Goal: Information Seeking & Learning: Learn about a topic

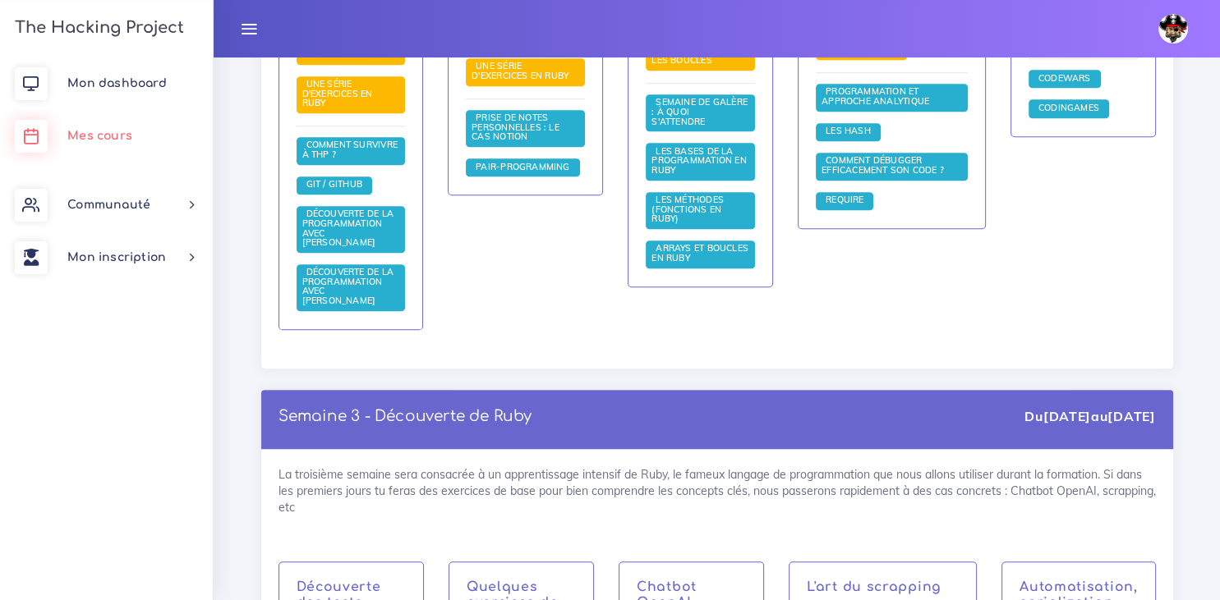
scroll to position [1353, 0]
click at [97, 140] on span "Mes cours" at bounding box center [99, 136] width 65 height 12
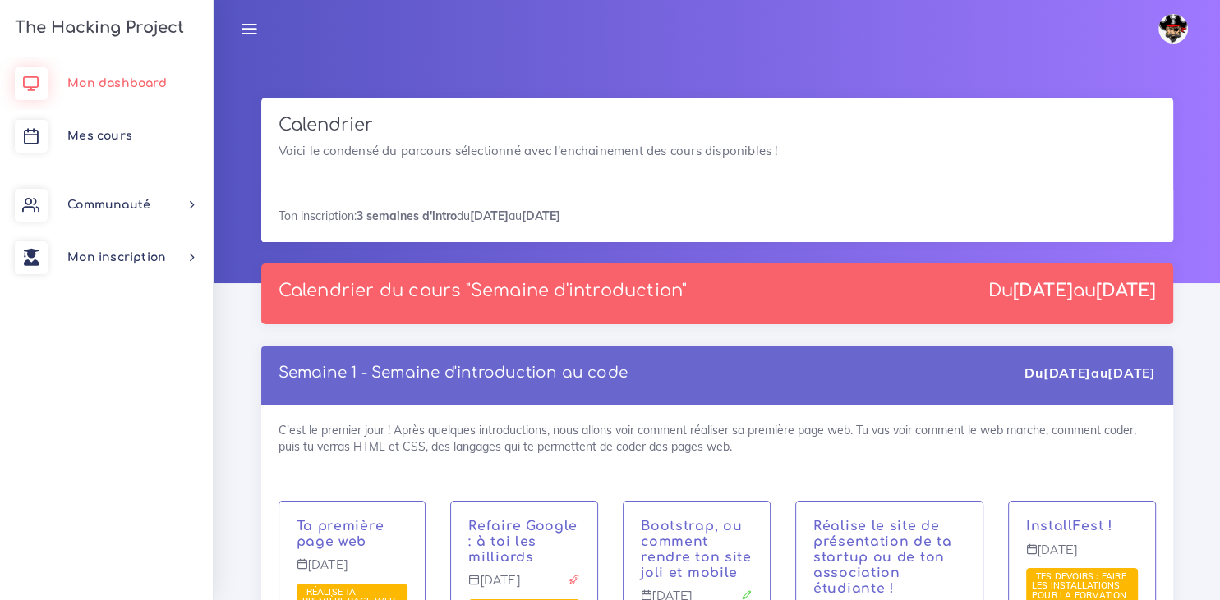
click at [107, 77] on link "Mon dashboard" at bounding box center [106, 83] width 213 height 53
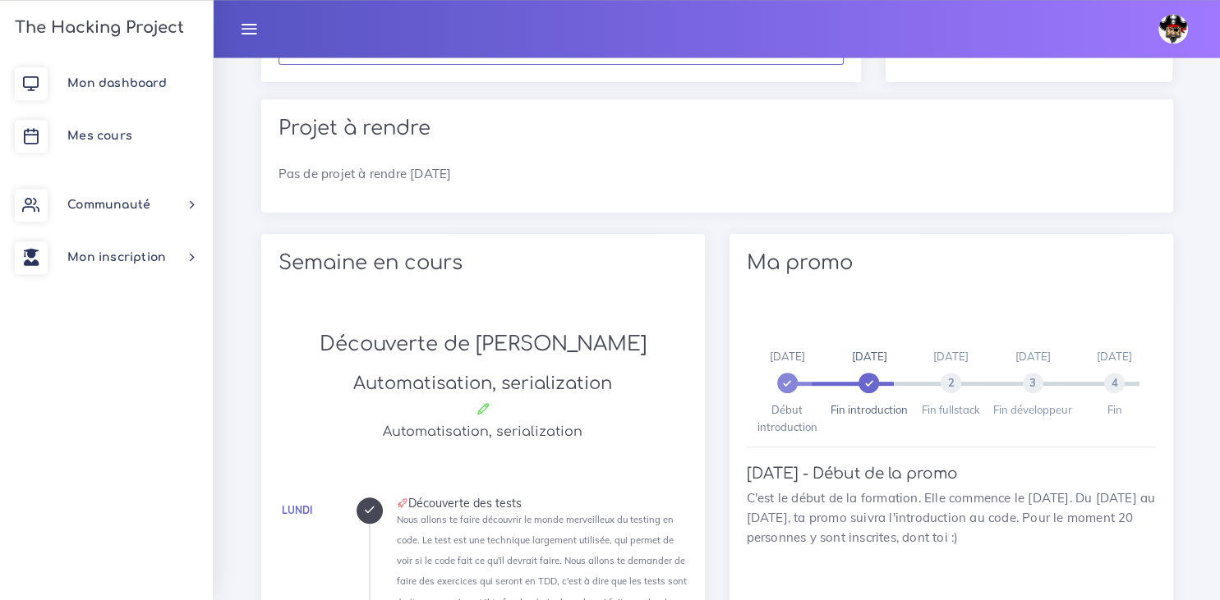
scroll to position [660, 0]
click at [117, 263] on span "Mon inscription" at bounding box center [116, 257] width 99 height 12
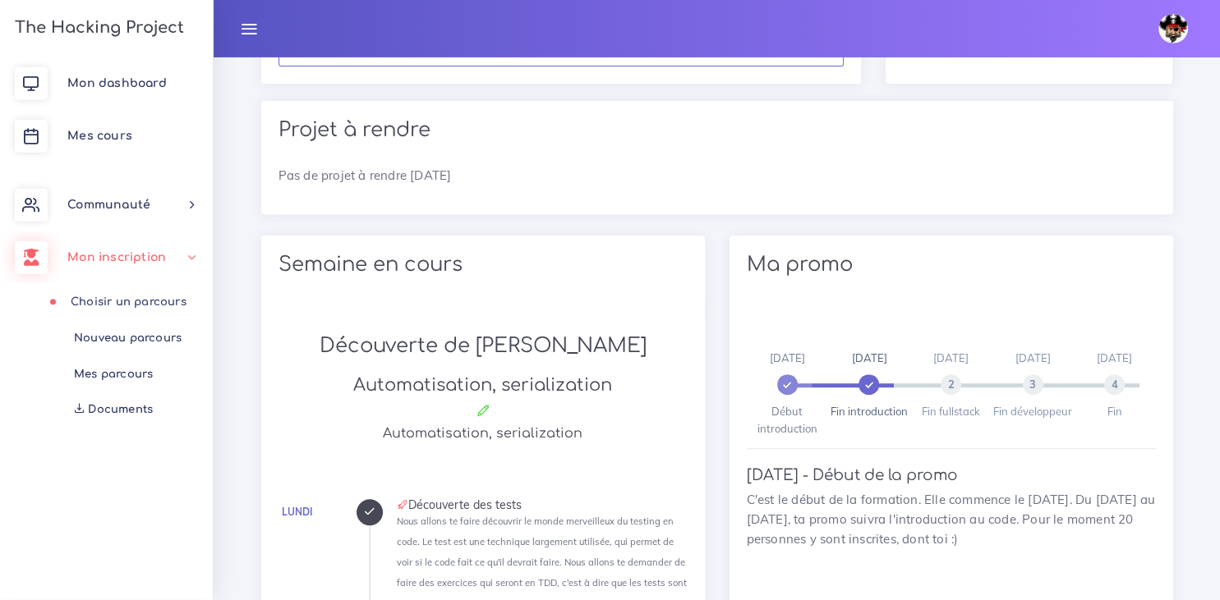
click at [109, 304] on link "Choisir un parcours" at bounding box center [103, 302] width 213 height 36
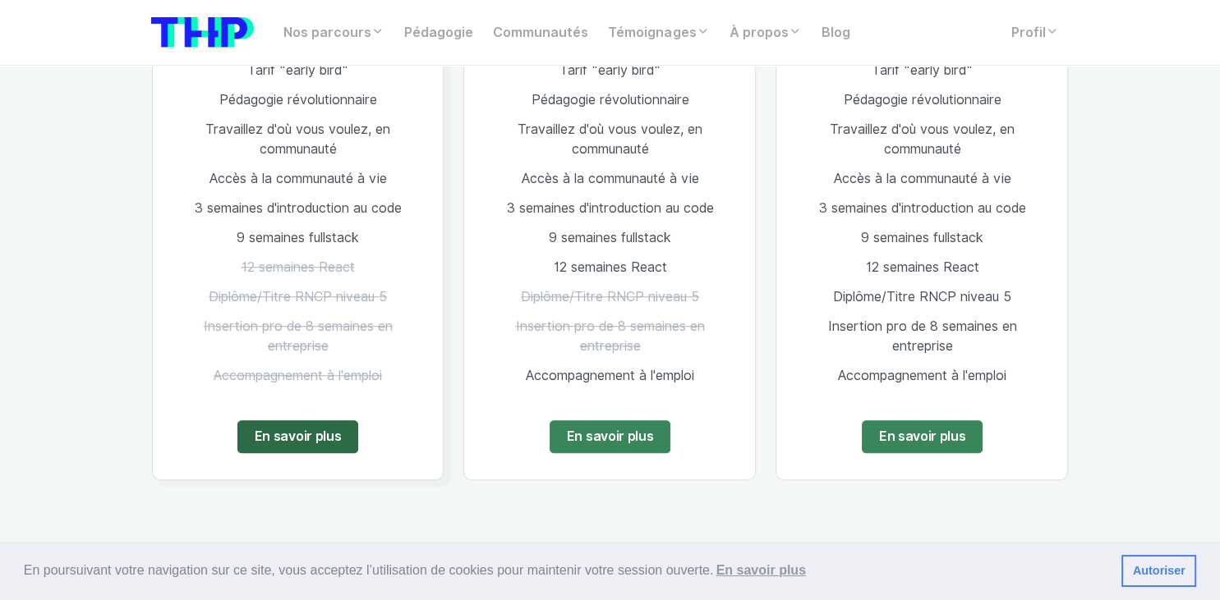
scroll to position [1113, 0]
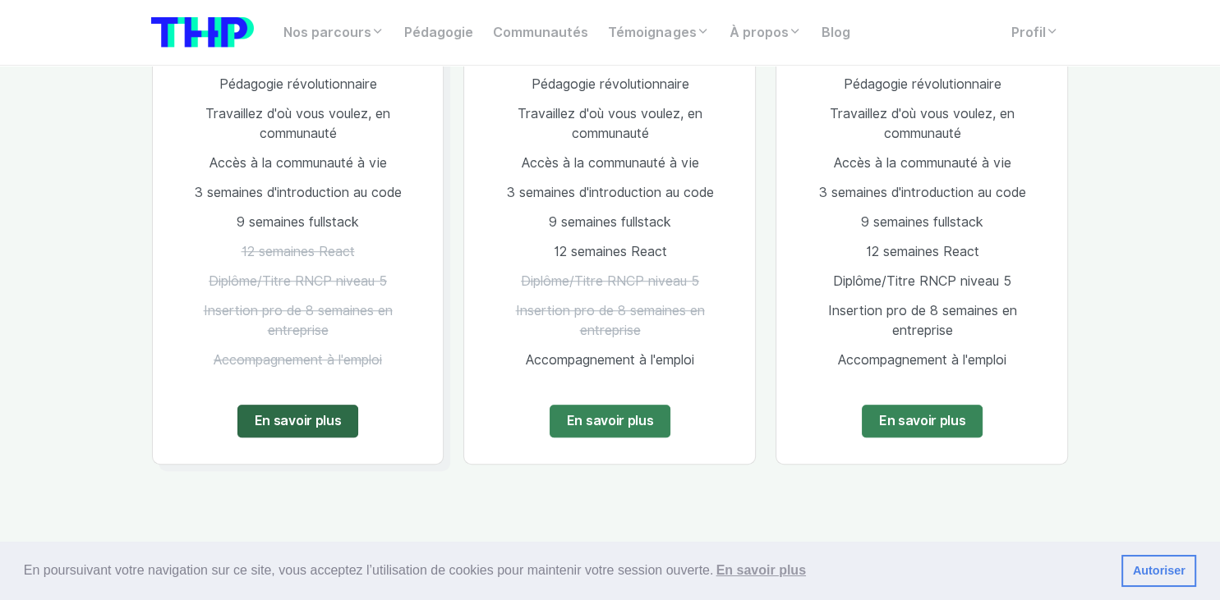
drag, startPoint x: 291, startPoint y: 402, endPoint x: 289, endPoint y: 418, distance: 15.7
click at [289, 418] on div "Le + populaire Full Stack Web 1000 € TTC En une fois Tarif "early bird" Pédagog…" at bounding box center [298, 162] width 292 height 604
click at [289, 418] on link "En savoir plus" at bounding box center [298, 421] width 122 height 33
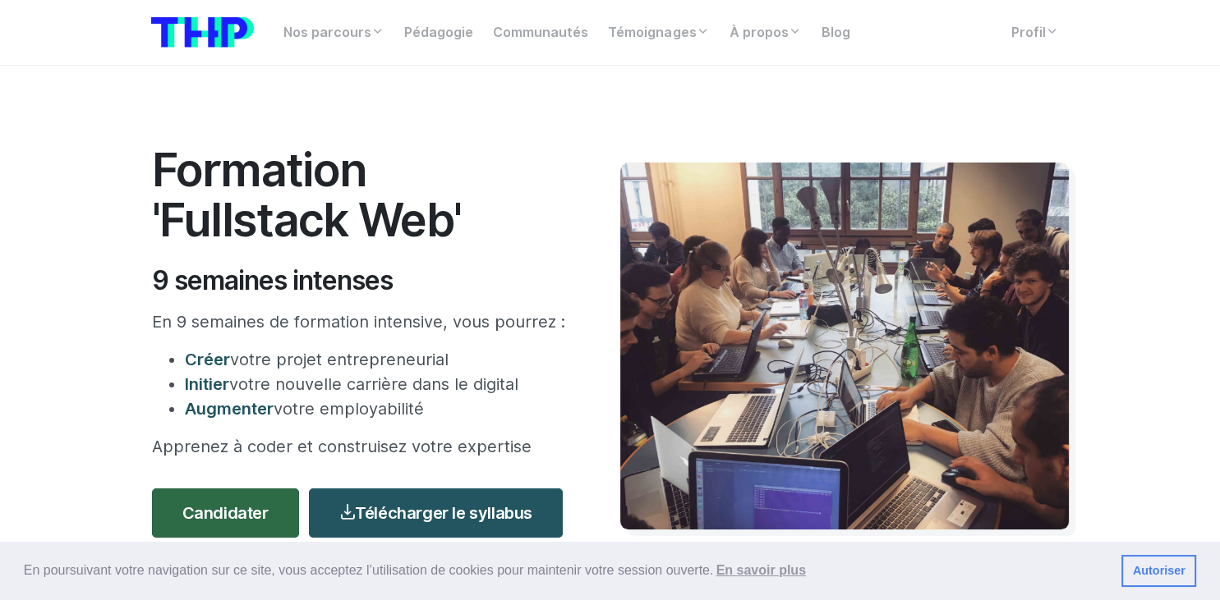
click at [209, 517] on link "Candidater" at bounding box center [225, 513] width 147 height 49
